Goal: Find specific page/section: Find specific page/section

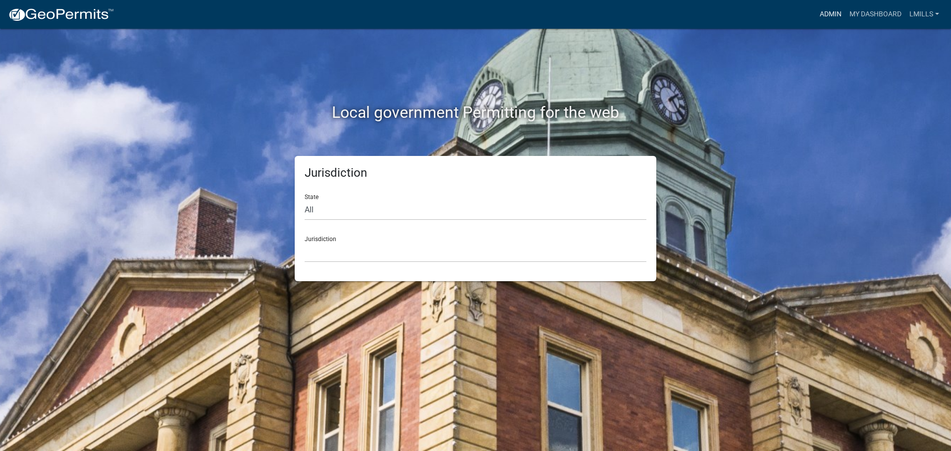
click at [835, 13] on link "Admin" at bounding box center [831, 14] width 30 height 19
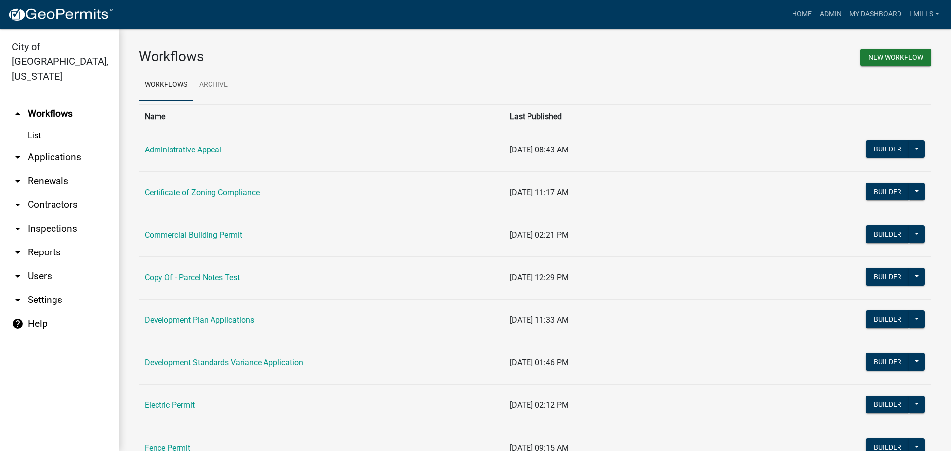
click at [50, 241] on link "arrow_drop_down Reports" at bounding box center [59, 253] width 119 height 24
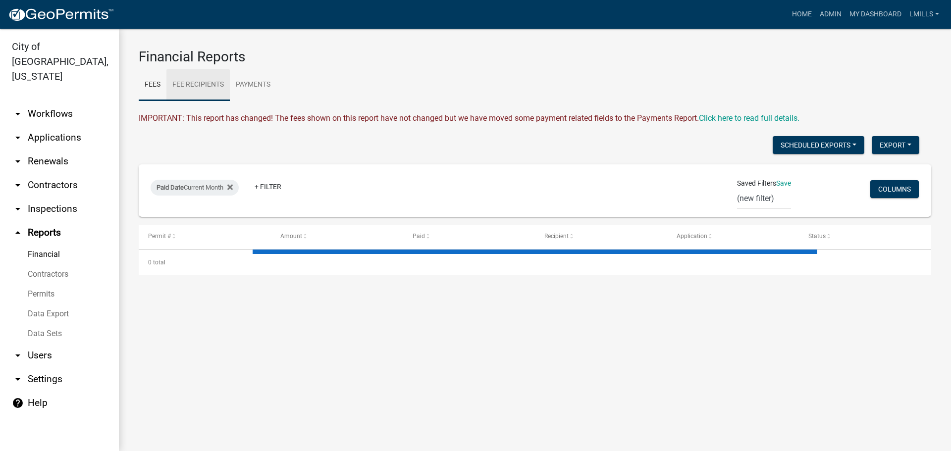
click at [209, 81] on link "Fee Recipients" at bounding box center [197, 85] width 63 height 32
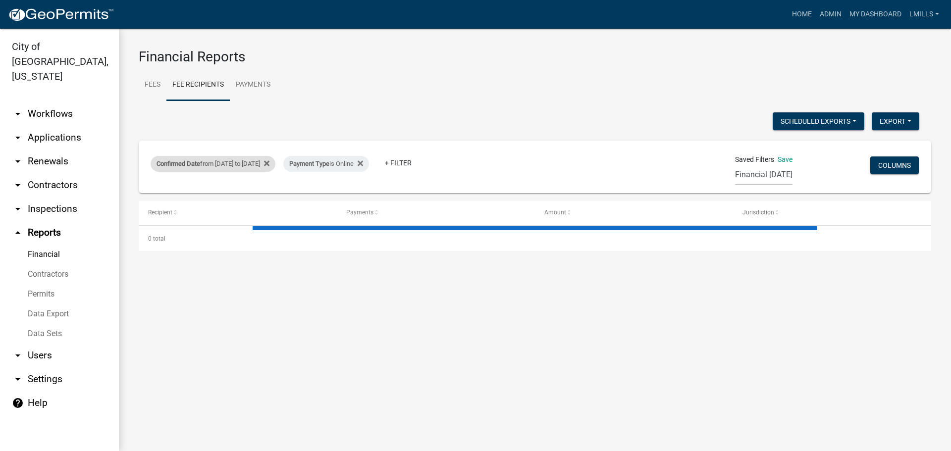
click at [276, 168] on div "Confirmed Date from [DATE] to [DATE]" at bounding box center [213, 164] width 125 height 16
select select "custom"
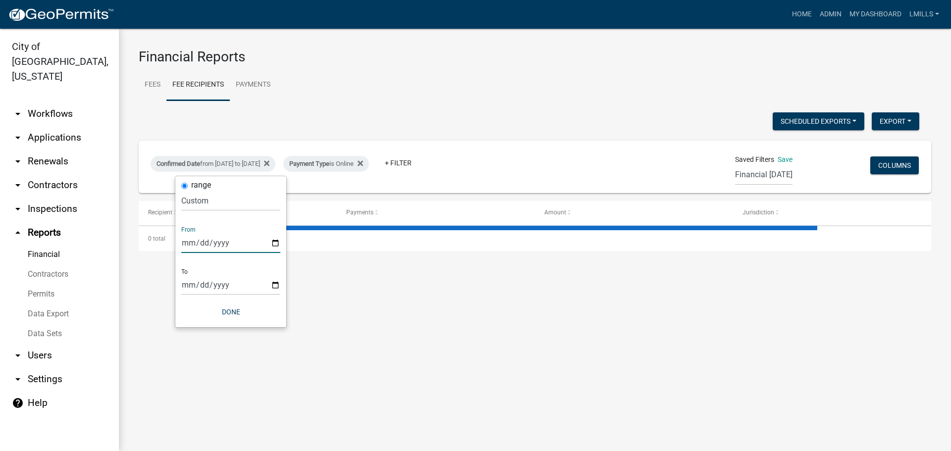
click at [275, 245] on input "[DATE]" at bounding box center [230, 243] width 99 height 20
type input "[DATE]"
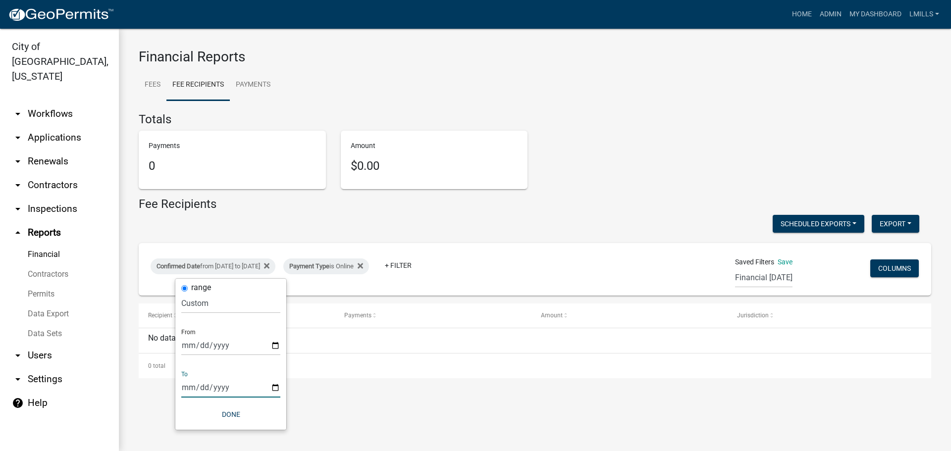
click at [275, 387] on input "[DATE]" at bounding box center [230, 388] width 99 height 20
type input "[DATE]"
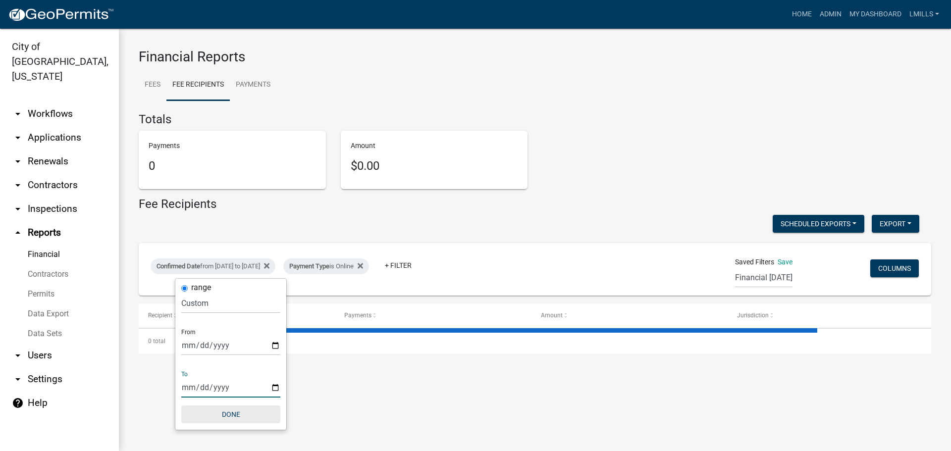
click at [224, 413] on button "Done" at bounding box center [230, 415] width 99 height 18
